Goal: Find specific page/section: Find specific page/section

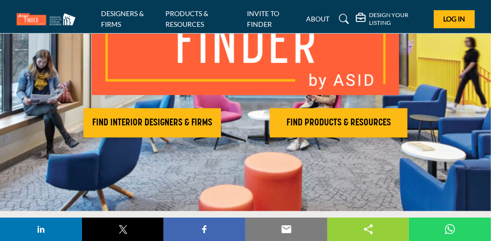
scroll to position [146, 0]
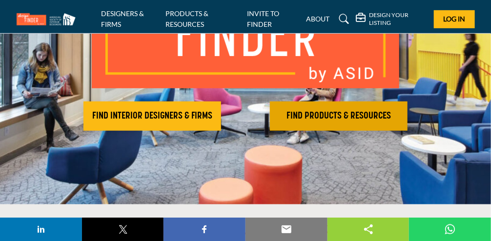
click at [218, 118] on h2 "FIND PRODUCTS & RESOURCES" at bounding box center [152, 116] width 132 height 12
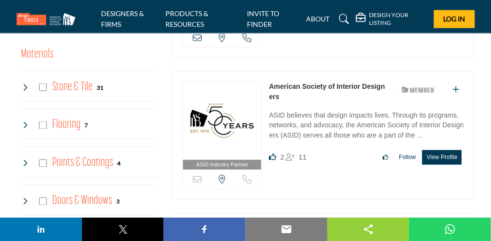
scroll to position [390, 0]
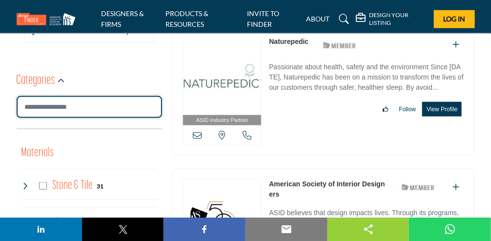
click at [86, 100] on input "Search Category" at bounding box center [90, 107] width 146 height 22
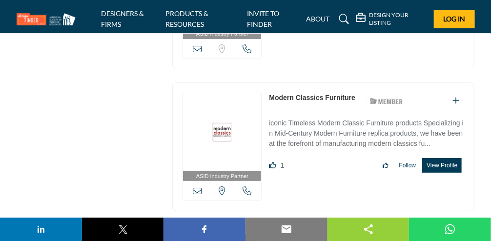
scroll to position [8688, 0]
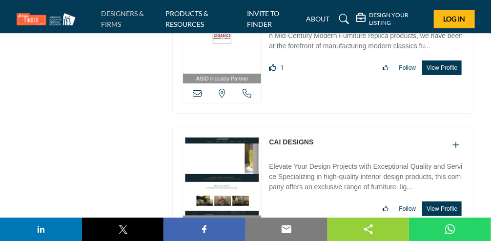
click at [120, 14] on link "DESIGNERS & FIRMS" at bounding box center [122, 18] width 43 height 19
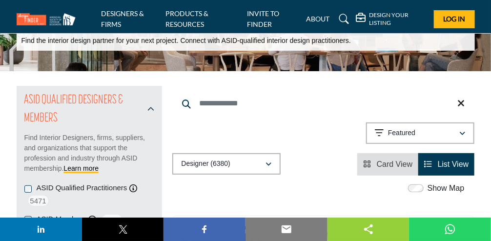
scroll to position [98, 0]
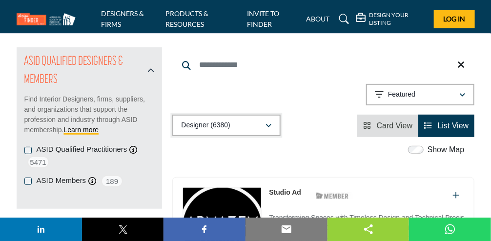
click at [268, 128] on icon "button" at bounding box center [269, 126] width 6 height 7
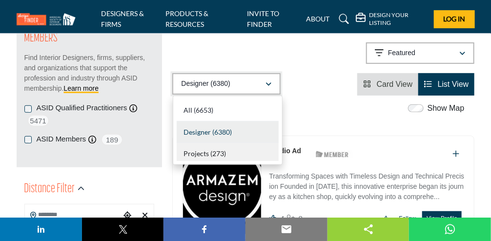
scroll to position [146, 0]
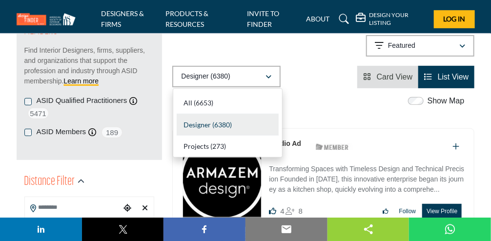
click at [321, 72] on div "Designer (6380) All (6653) Designer (6380) Products (3) Projects (273)" at bounding box center [323, 77] width 302 height 22
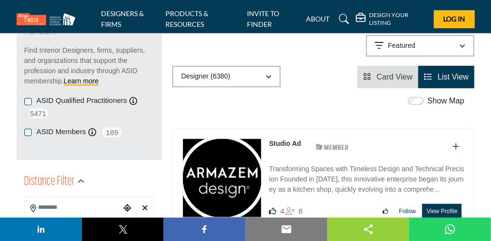
click at [26, 181] on h2 "Distance Filter" at bounding box center [49, 182] width 51 height 18
click at [75, 80] on link "Learn more" at bounding box center [80, 81] width 35 height 8
click at [133, 91] on div "ASID QUALIFIED DESIGNERS & MEMBERS Find Interior Designers, firms, suppliers, a…" at bounding box center [89, 47] width 130 height 97
click at [33, 19] on img at bounding box center [49, 19] width 64 height 12
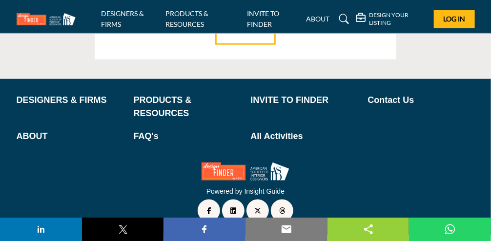
scroll to position [1585, 0]
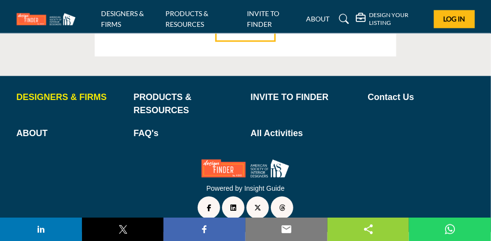
click at [71, 91] on p "DESIGNERS & FIRMS" at bounding box center [70, 97] width 107 height 13
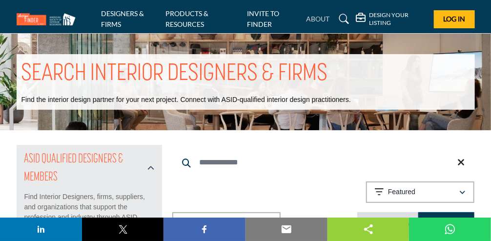
click at [317, 20] on link "ABOUT" at bounding box center [317, 19] width 23 height 8
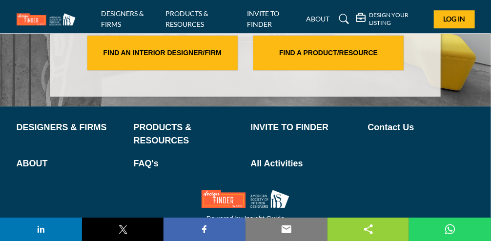
scroll to position [2214, 0]
